Goal: Check status: Check status

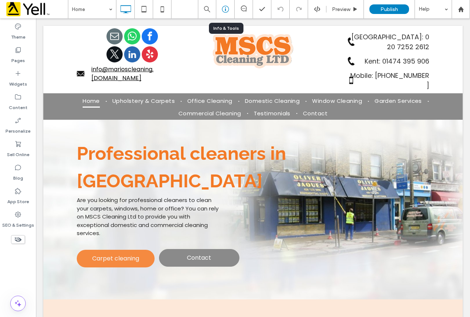
click at [227, 11] on icon at bounding box center [225, 9] width 7 height 7
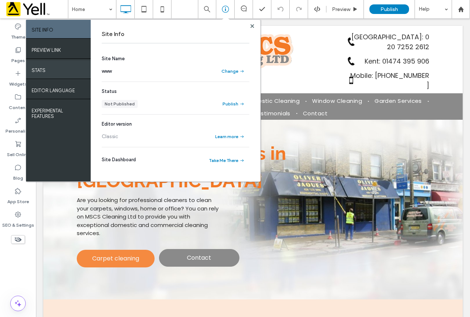
click at [55, 69] on div "STATS" at bounding box center [58, 69] width 65 height 18
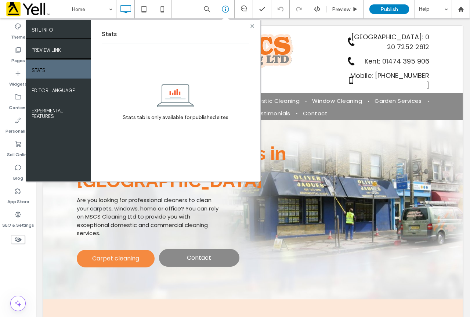
click at [252, 24] on icon at bounding box center [253, 26] width 4 height 4
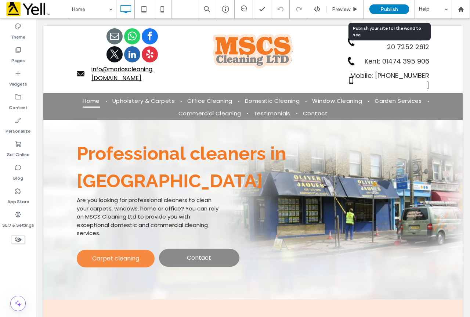
click at [389, 10] on span "Publish" at bounding box center [390, 9] width 18 height 6
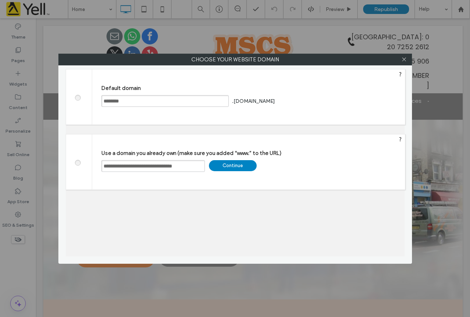
drag, startPoint x: 202, startPoint y: 167, endPoint x: 97, endPoint y: 170, distance: 104.7
click at [97, 170] on div "**********" at bounding box center [248, 161] width 313 height 55
click at [78, 98] on span at bounding box center [78, 97] width 0 height 6
drag, startPoint x: 78, startPoint y: 165, endPoint x: 96, endPoint y: 182, distance: 24.7
click at [96, 182] on div "**********" at bounding box center [236, 162] width 340 height 56
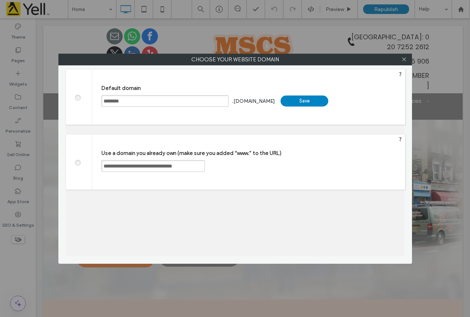
click at [302, 99] on div "Save" at bounding box center [305, 101] width 48 height 11
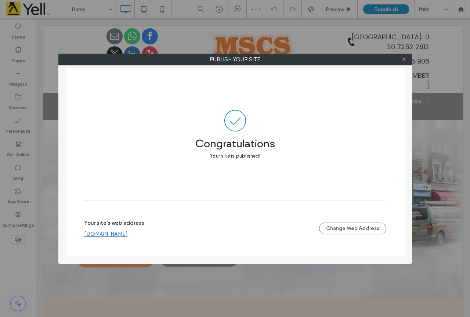
drag, startPoint x: 402, startPoint y: 62, endPoint x: 393, endPoint y: 61, distance: 9.3
click at [402, 62] on span at bounding box center [404, 59] width 6 height 11
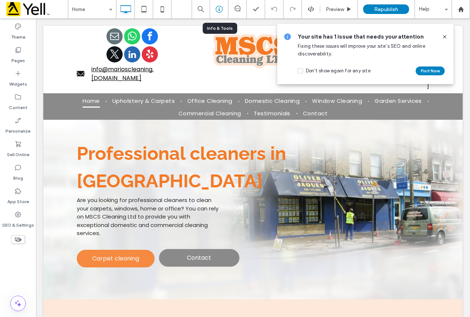
click at [219, 7] on icon at bounding box center [219, 9] width 7 height 7
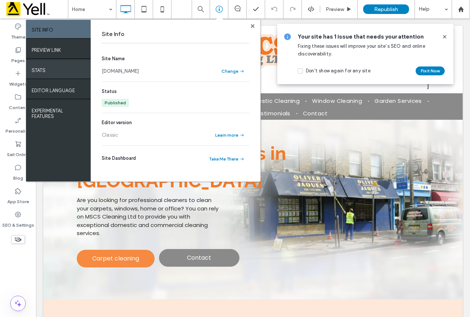
click at [37, 69] on label "STATS" at bounding box center [39, 68] width 14 height 9
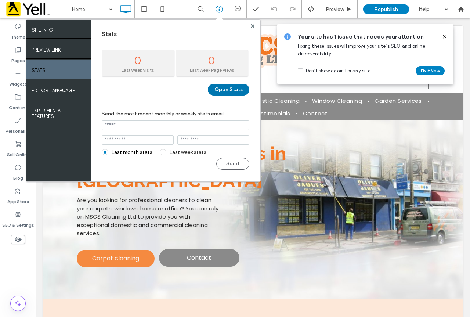
click at [228, 87] on button "Open Stats" at bounding box center [229, 90] width 42 height 12
click at [253, 25] on use at bounding box center [253, 26] width 4 height 4
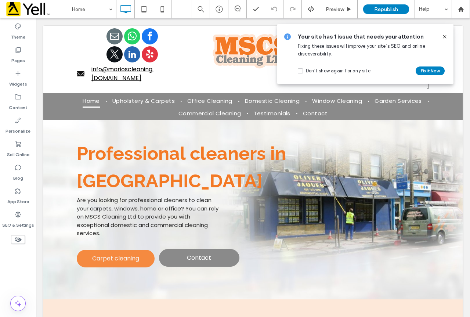
click at [444, 37] on icon at bounding box center [445, 37] width 6 height 6
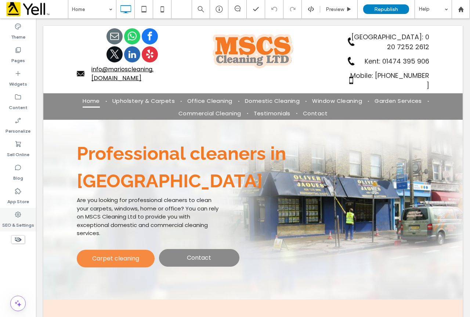
click at [19, 220] on label "SEO & Settings" at bounding box center [18, 223] width 32 height 10
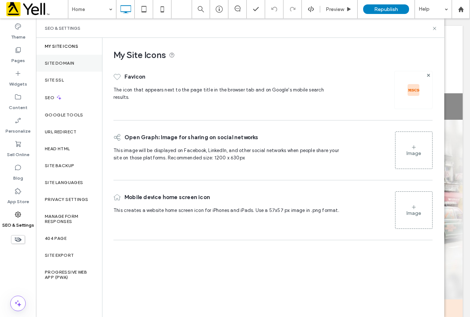
click at [77, 65] on div "Site Domain" at bounding box center [69, 63] width 66 height 17
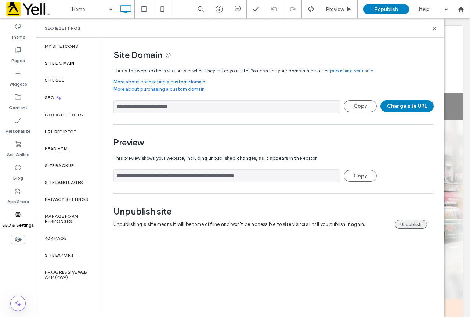
click at [412, 223] on button "Unpublish" at bounding box center [411, 224] width 32 height 9
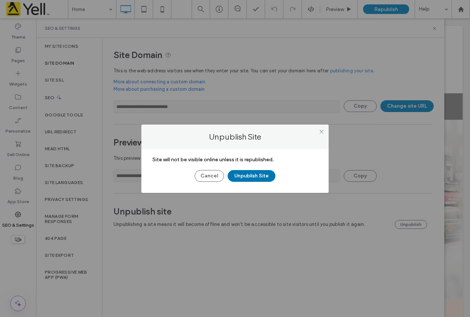
click at [257, 177] on button "Unpublish Site" at bounding box center [252, 176] width 48 height 12
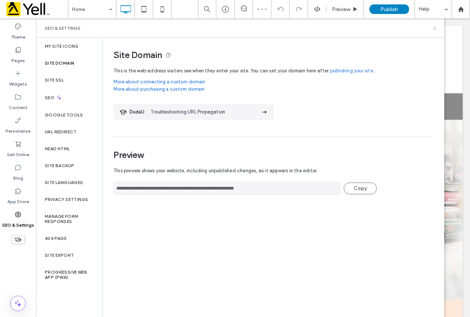
drag, startPoint x: 432, startPoint y: 27, endPoint x: 395, endPoint y: 8, distance: 41.4
click at [432, 27] on icon at bounding box center [435, 29] width 6 height 6
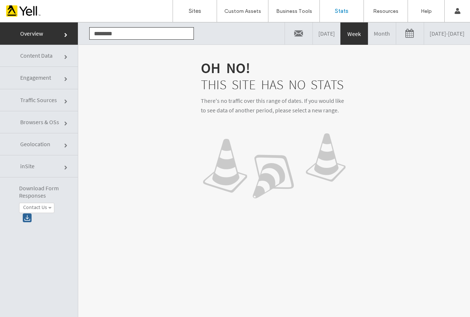
click at [448, 34] on link "08/07/2025 - 08/14/2025" at bounding box center [447, 33] width 46 height 22
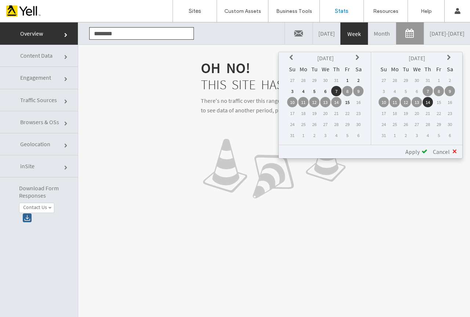
click at [292, 60] on icon at bounding box center [292, 58] width 6 height 6
click at [293, 60] on icon at bounding box center [292, 58] width 6 height 6
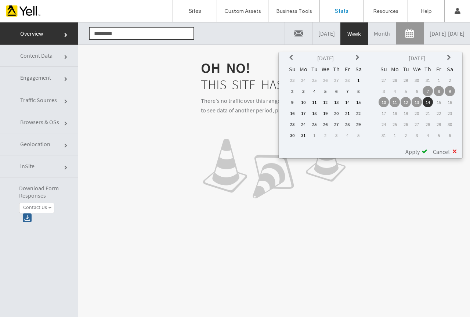
click at [293, 60] on icon at bounding box center [292, 58] width 6 height 6
click at [357, 58] on icon at bounding box center [359, 58] width 6 height 6
click at [326, 78] on td "1" at bounding box center [325, 80] width 10 height 10
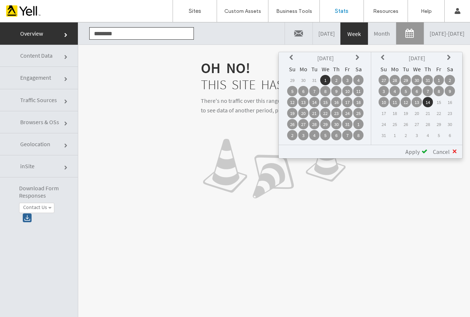
click at [416, 152] on span "Apply" at bounding box center [413, 151] width 14 height 7
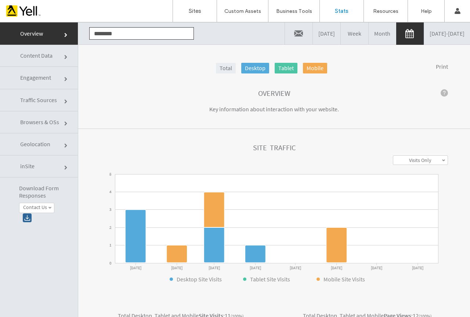
click at [441, 33] on link "01/01/2025 - 08/14/2025" at bounding box center [447, 33] width 46 height 22
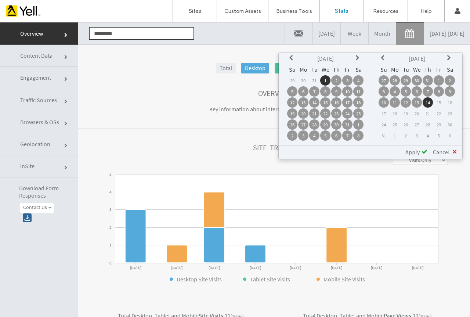
click at [356, 57] on icon at bounding box center [359, 58] width 6 height 6
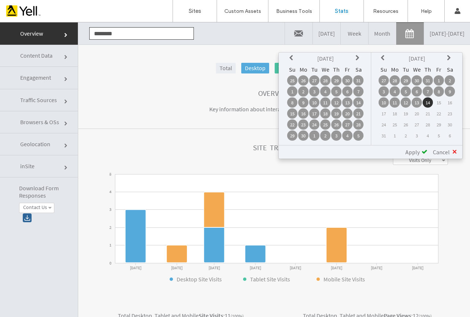
click at [293, 89] on td "1" at bounding box center [292, 91] width 10 height 10
click at [383, 57] on icon at bounding box center [384, 58] width 6 height 6
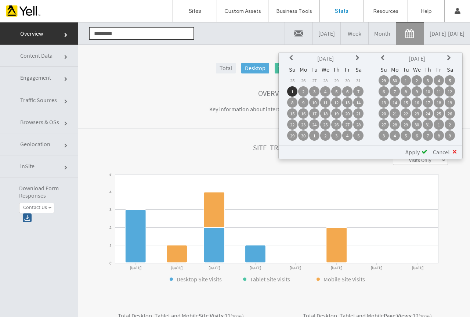
click at [407, 81] on td "1" at bounding box center [406, 80] width 10 height 10
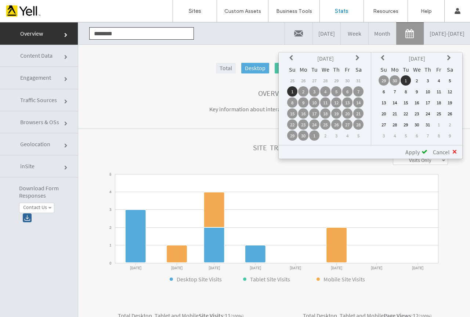
click at [417, 152] on span "Apply" at bounding box center [413, 151] width 14 height 7
